Goal: Transaction & Acquisition: Purchase product/service

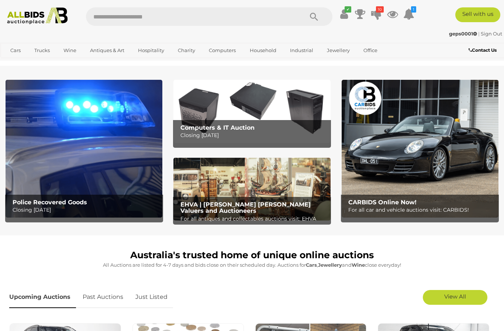
click at [382, 15] on icon at bounding box center [376, 13] width 10 height 13
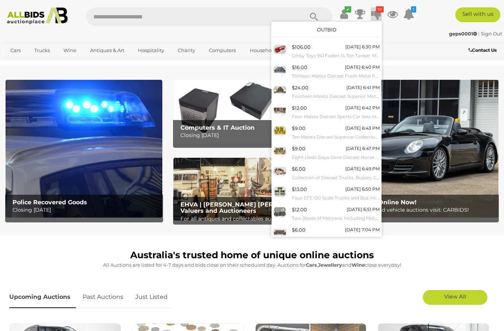
click at [348, 249] on link "View All" at bounding box center [327, 250] width 110 height 13
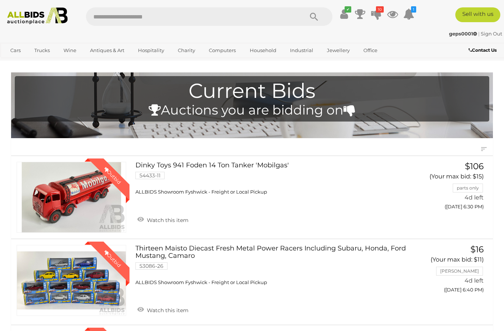
click at [348, 17] on icon at bounding box center [344, 13] width 8 height 13
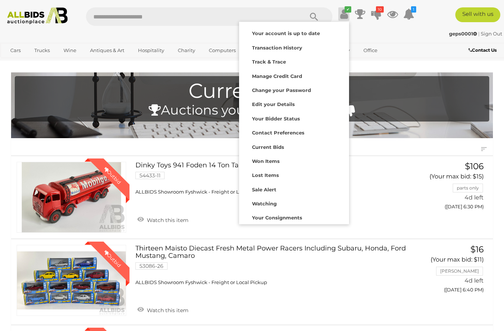
click at [279, 173] on strong "Lost Items" at bounding box center [265, 175] width 27 height 6
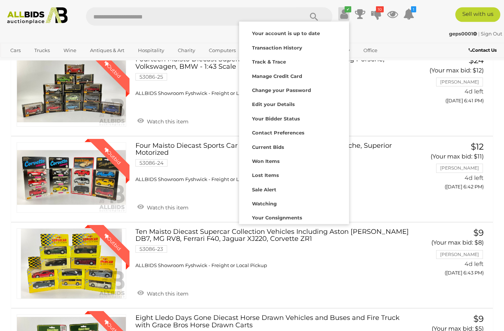
scroll to position [275, 0]
click at [38, 13] on img at bounding box center [37, 15] width 67 height 17
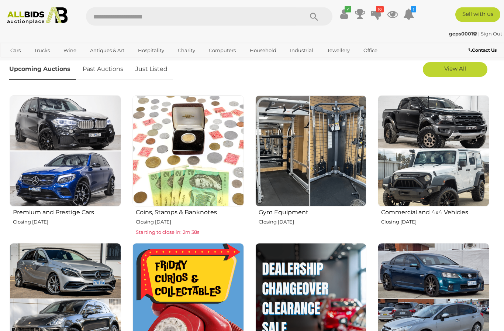
scroll to position [228, 0]
click at [327, 182] on img at bounding box center [310, 150] width 111 height 111
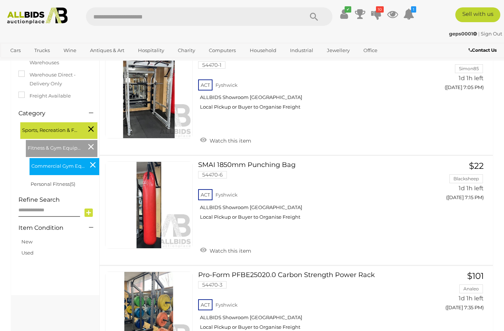
scroll to position [144, 0]
